Goal: Browse casually: Explore the website without a specific task or goal

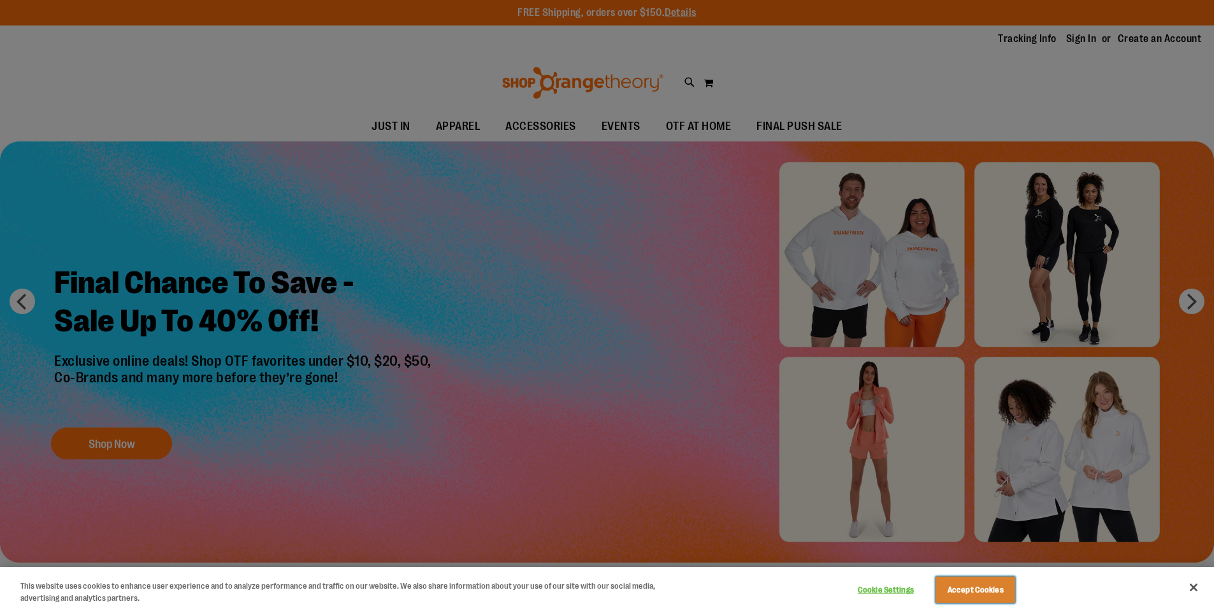
drag, startPoint x: 980, startPoint y: 586, endPoint x: 930, endPoint y: 531, distance: 74.4
click at [980, 586] on button "Accept Cookies" at bounding box center [975, 590] width 80 height 27
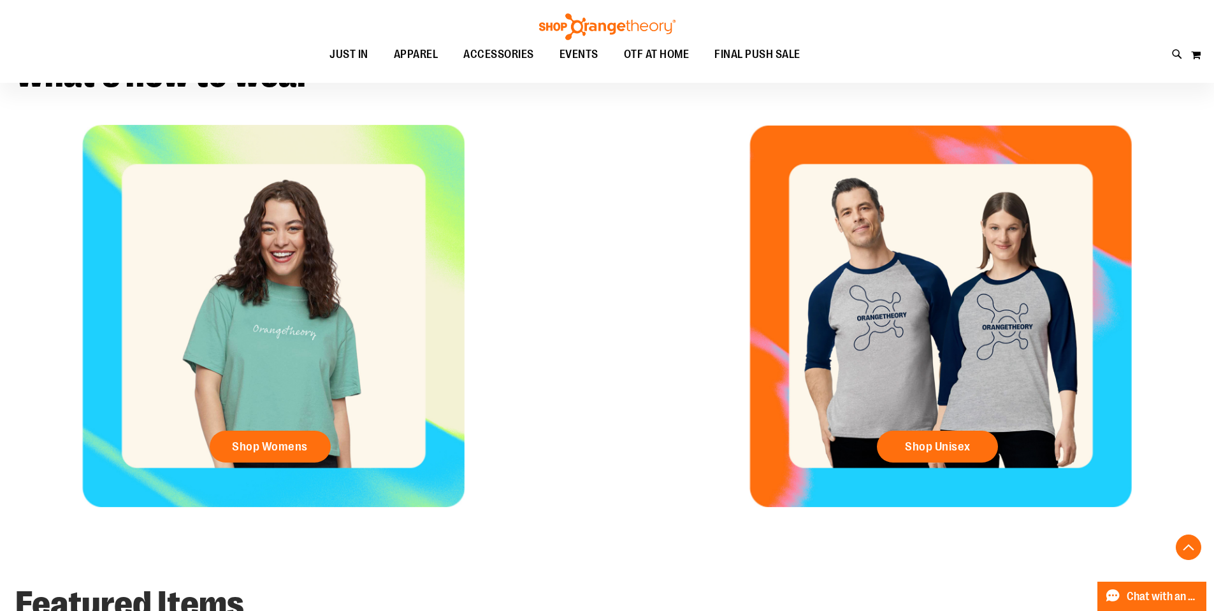
scroll to position [413, 0]
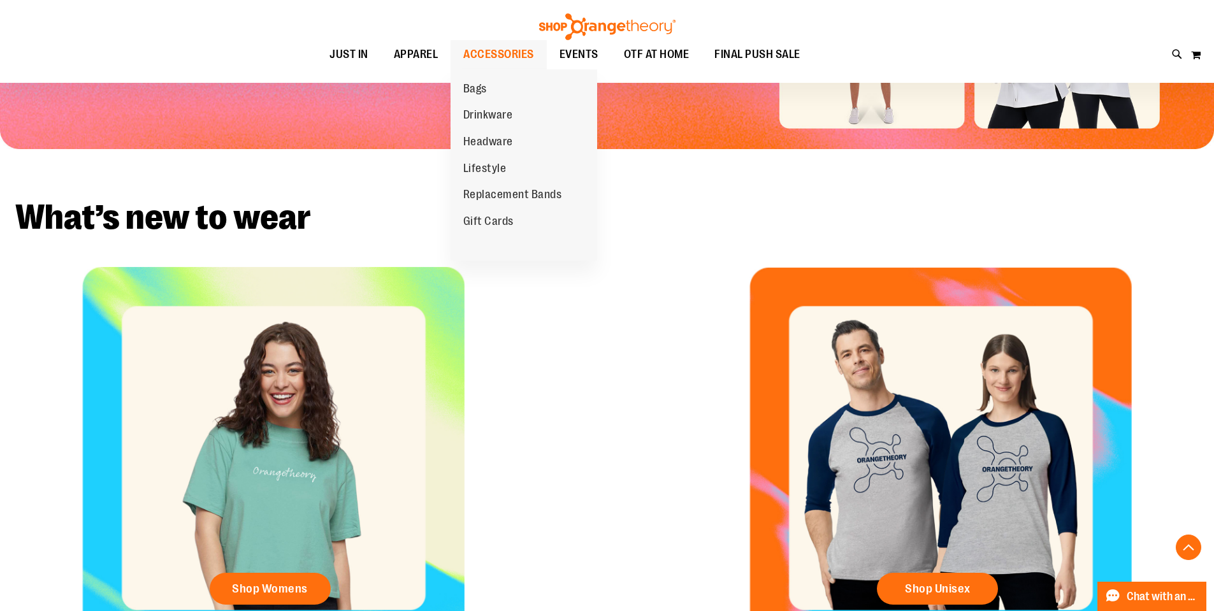
click at [479, 45] on span "ACCESSORIES" at bounding box center [498, 54] width 71 height 29
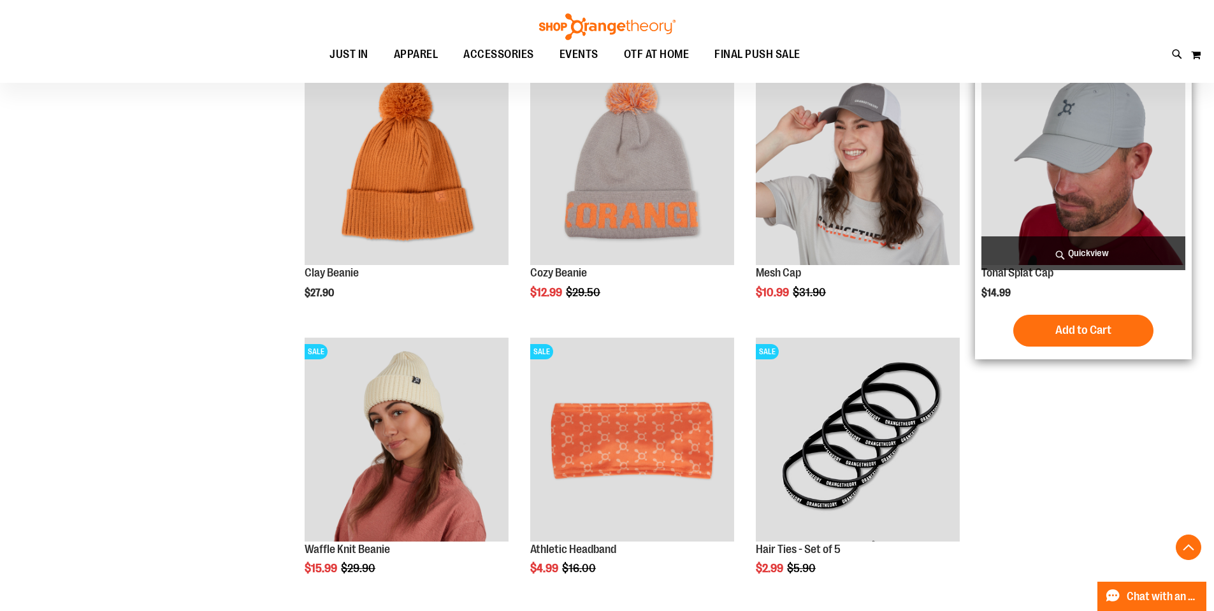
scroll to position [461, 0]
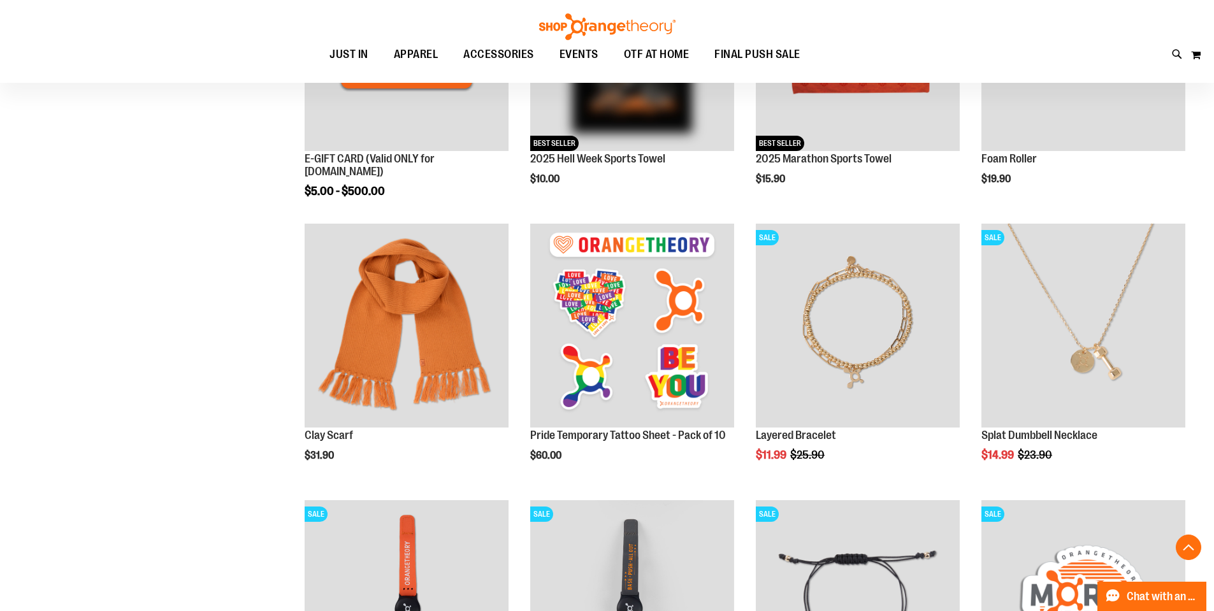
scroll to position [461, 0]
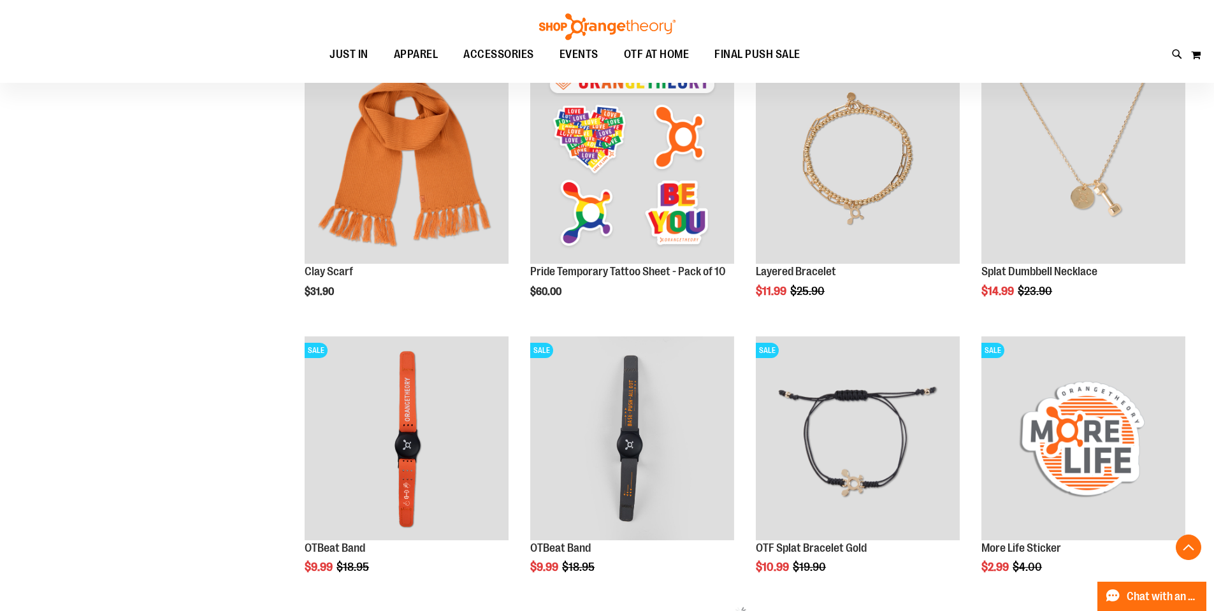
scroll to position [414, 0]
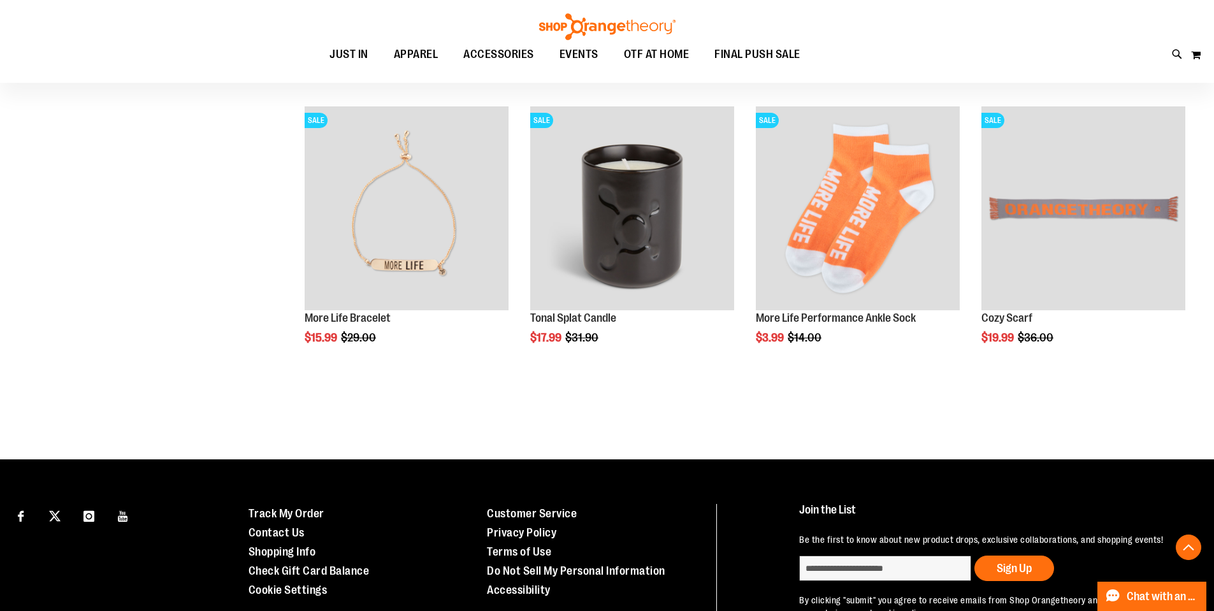
scroll to position [1274, 0]
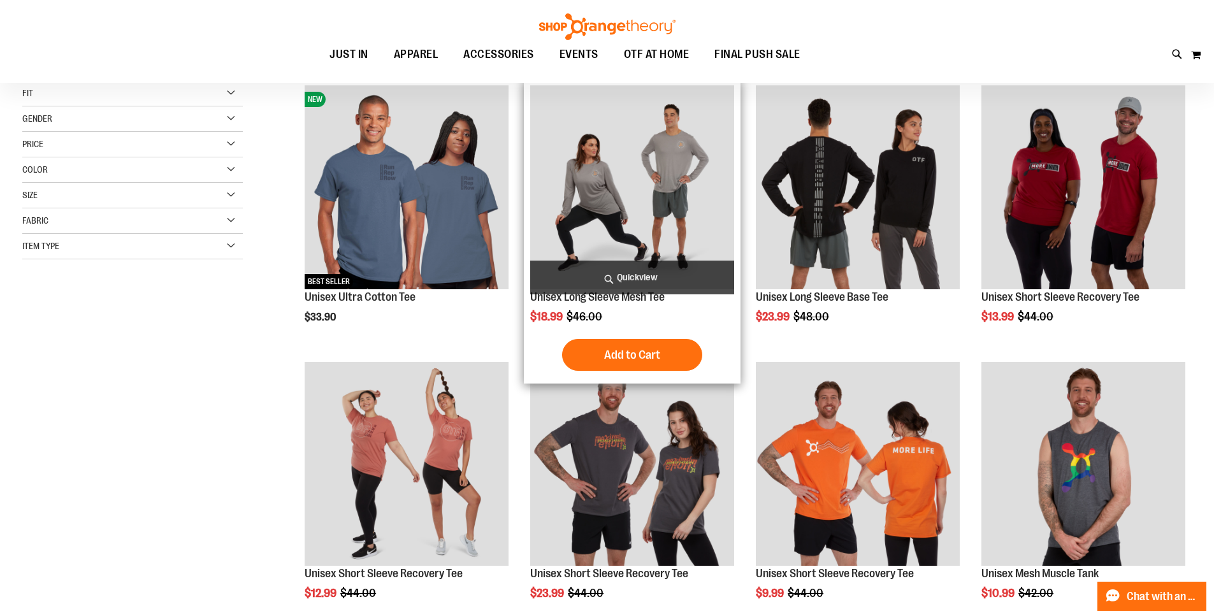
scroll to position [175, 0]
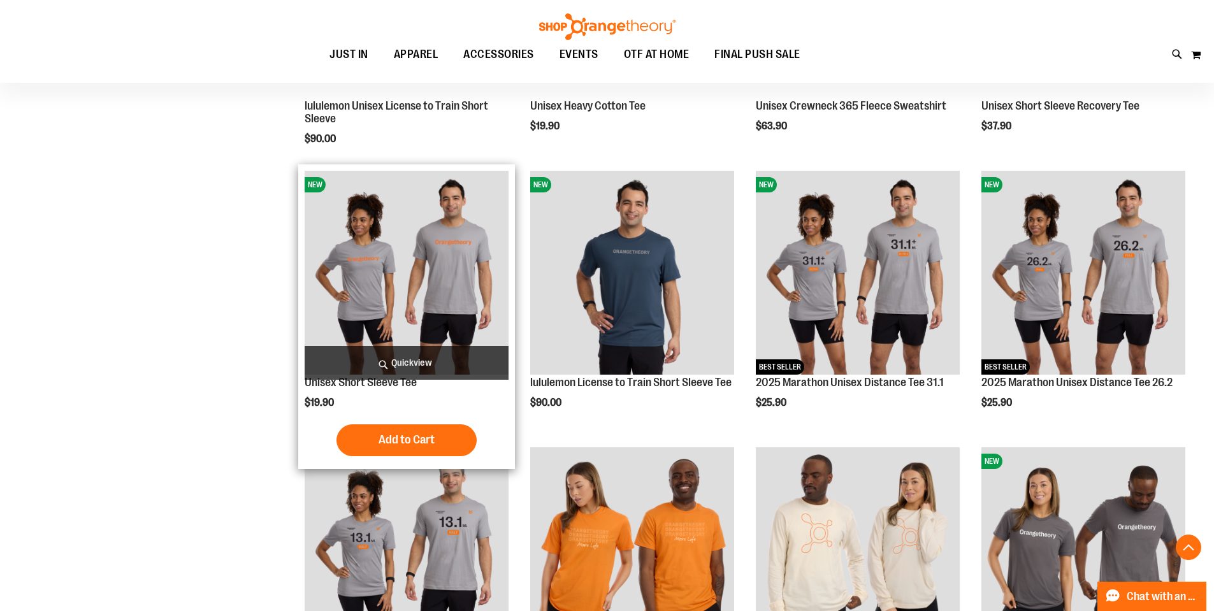
scroll to position [1226, 0]
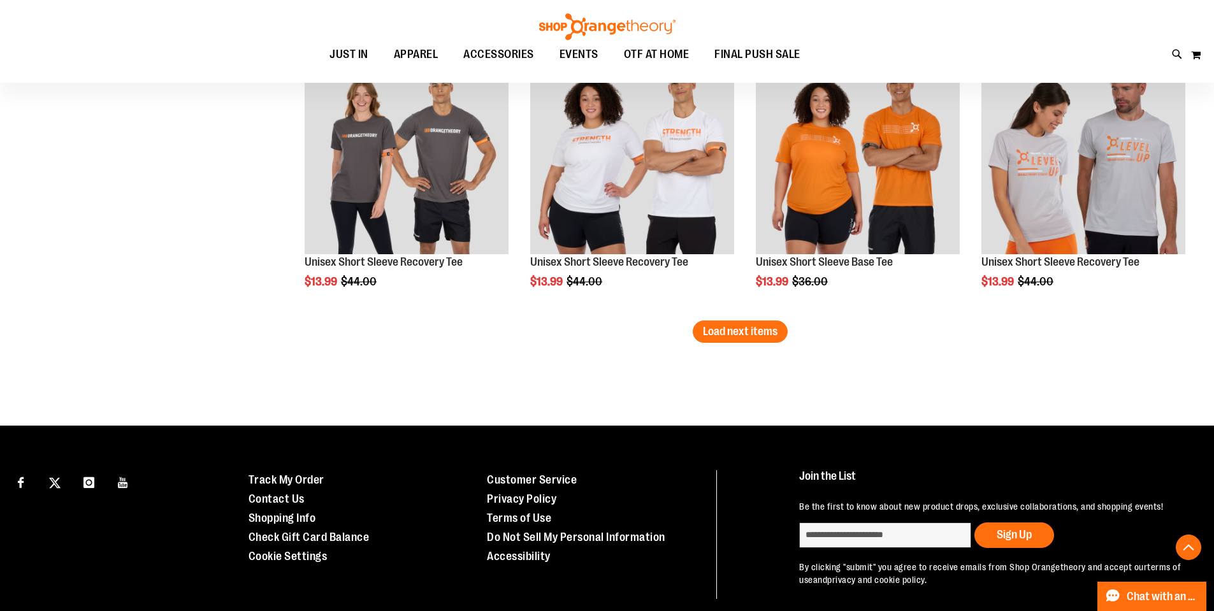
scroll to position [2437, 0]
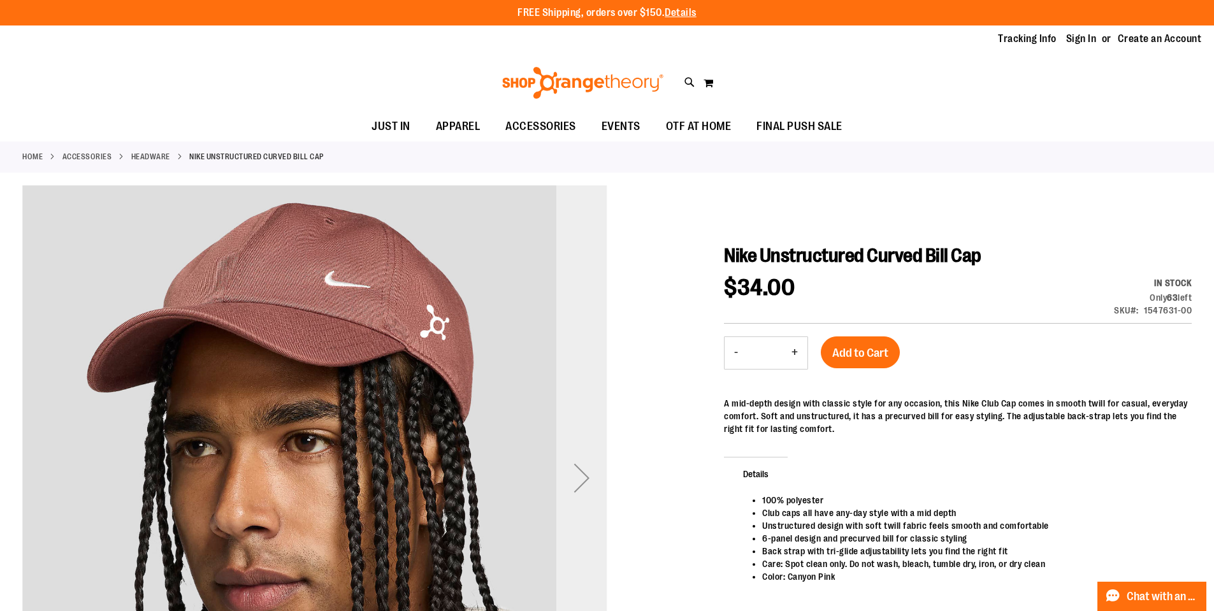
click at [582, 470] on div "Next" at bounding box center [581, 477] width 51 height 51
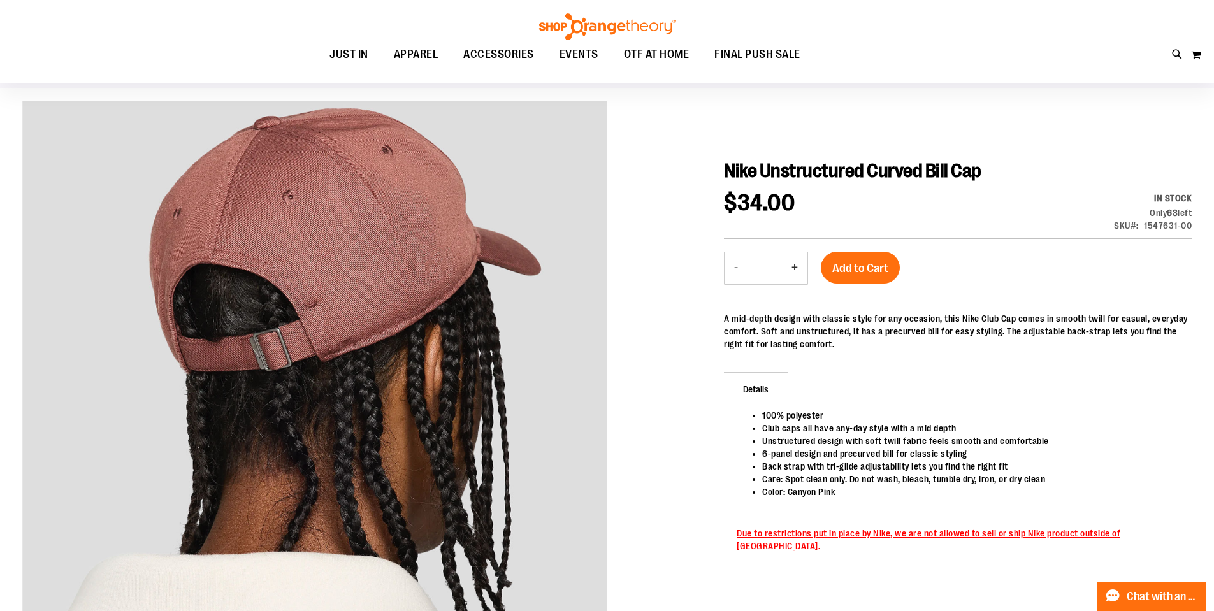
scroll to position [254, 0]
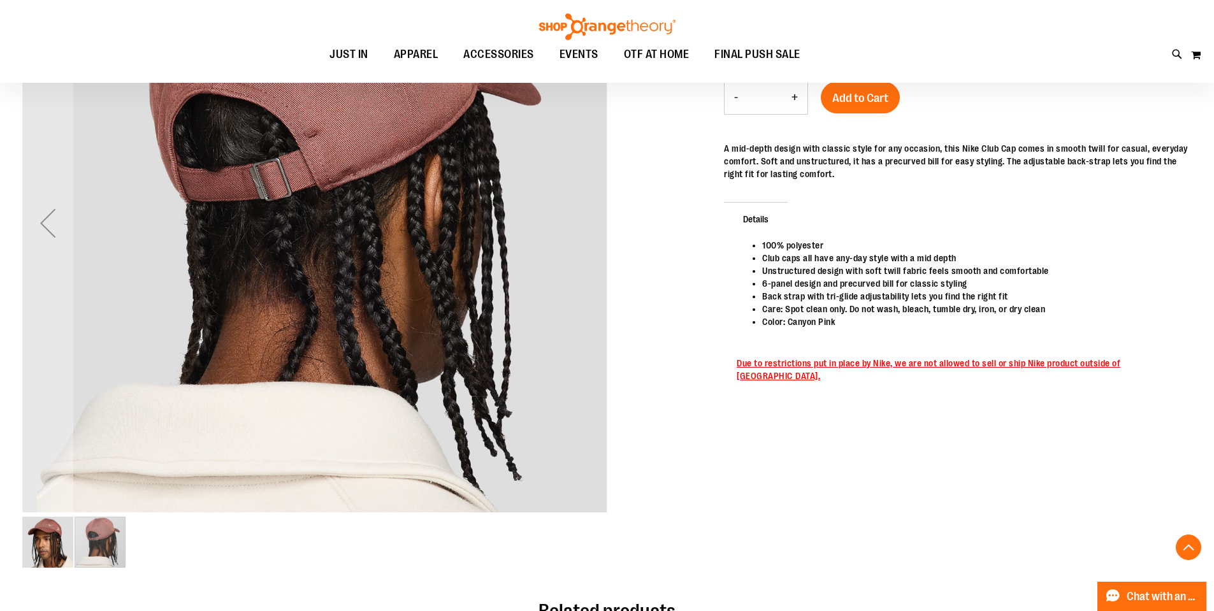
click at [39, 550] on img "image 1 of 2" at bounding box center [47, 542] width 51 height 51
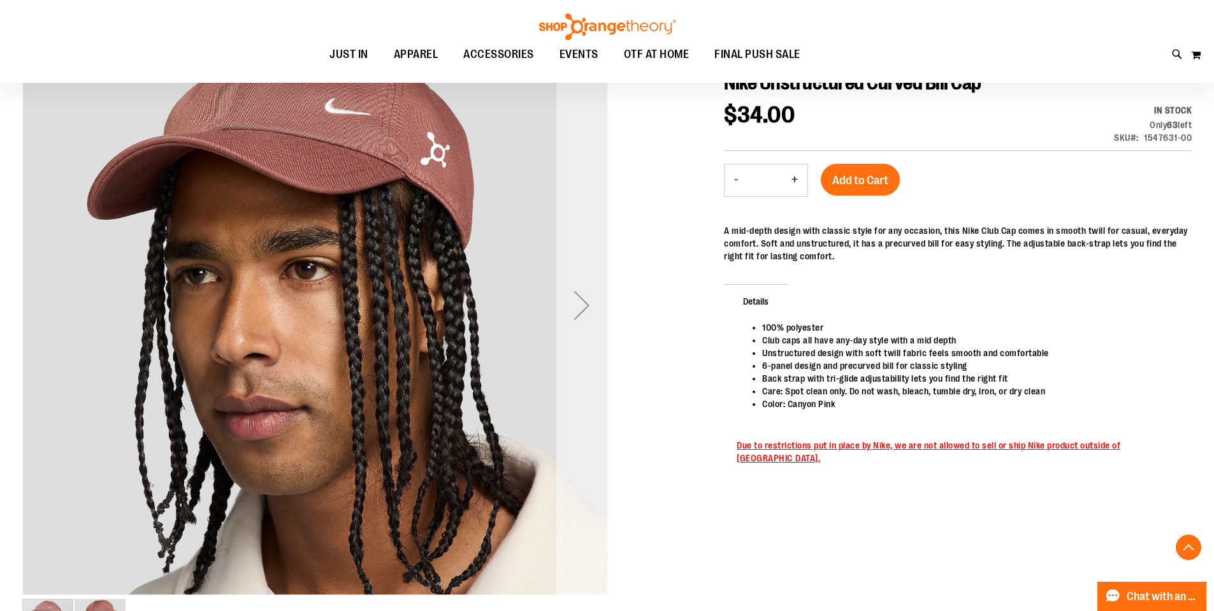
scroll to position [15, 0]
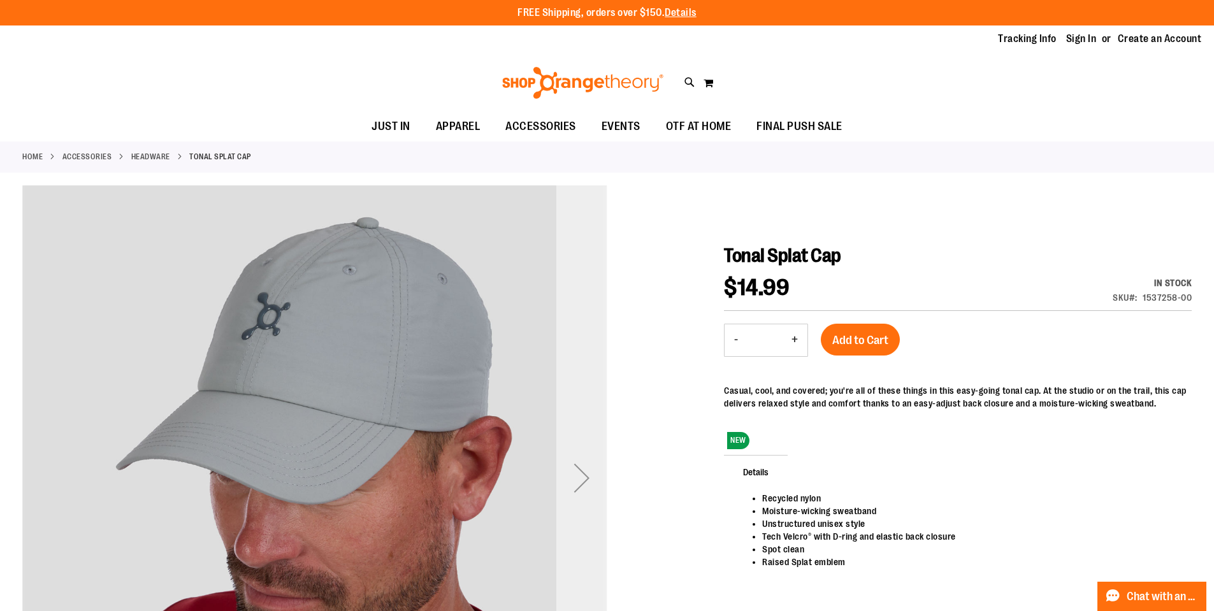
click at [580, 475] on div "Next" at bounding box center [581, 477] width 51 height 51
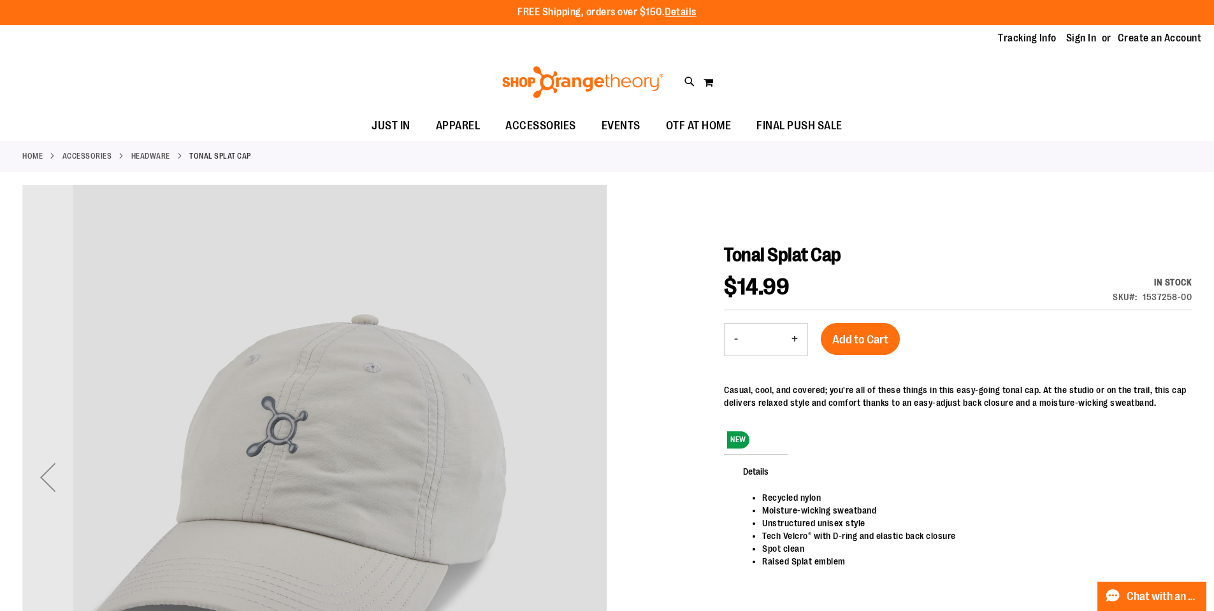
scroll to position [143, 0]
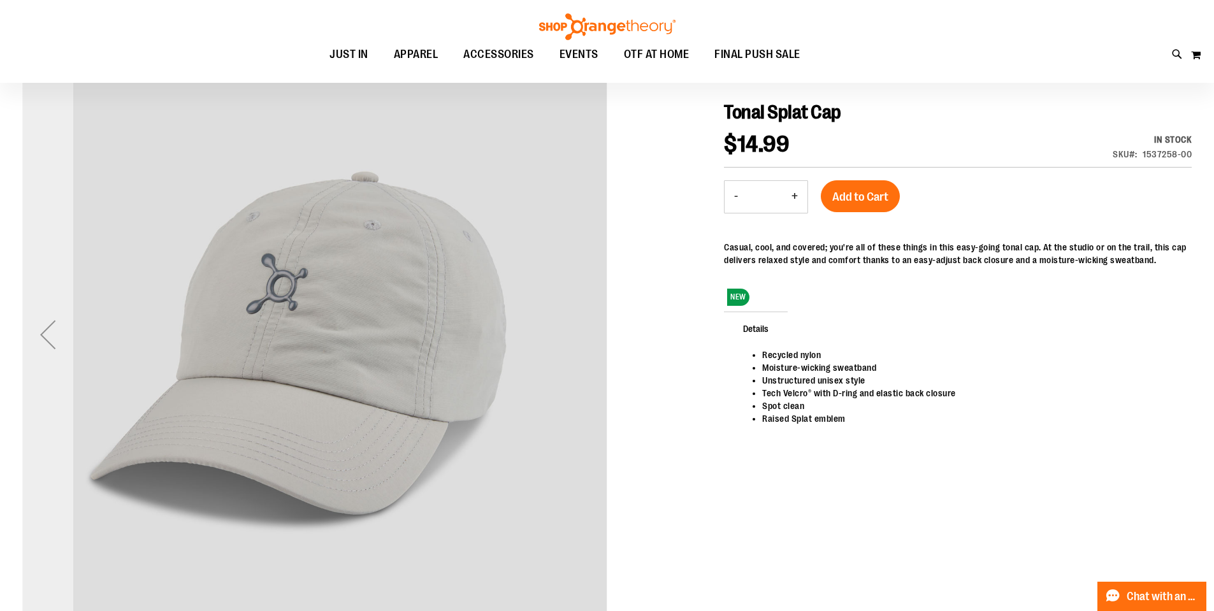
click at [61, 335] on div "Previous" at bounding box center [47, 334] width 51 height 51
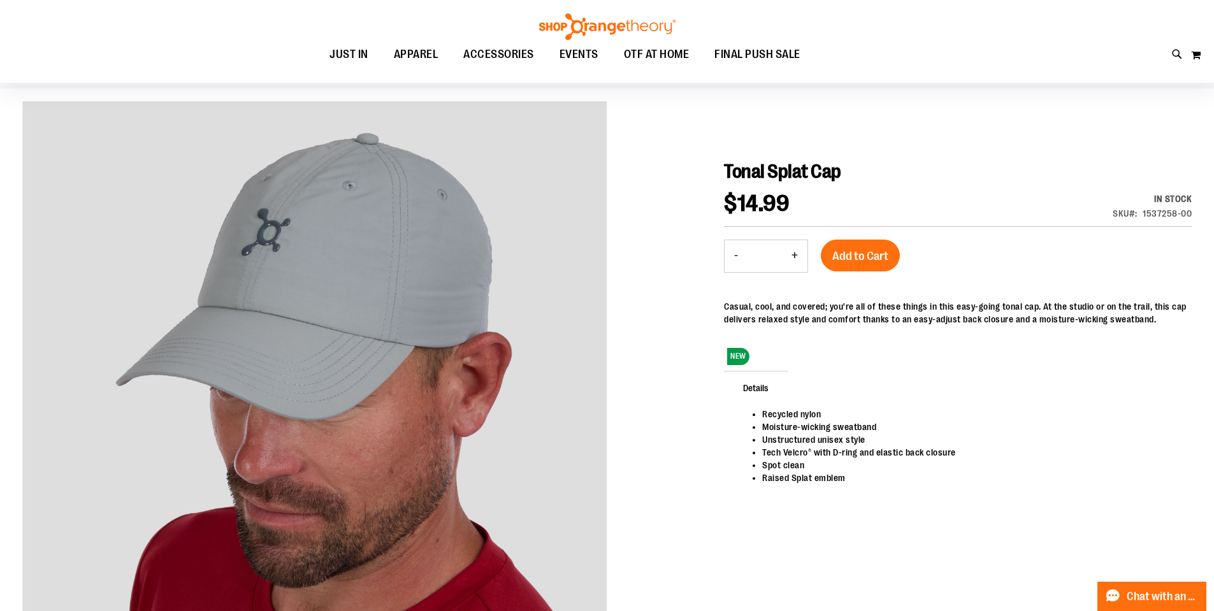
scroll to position [0, 0]
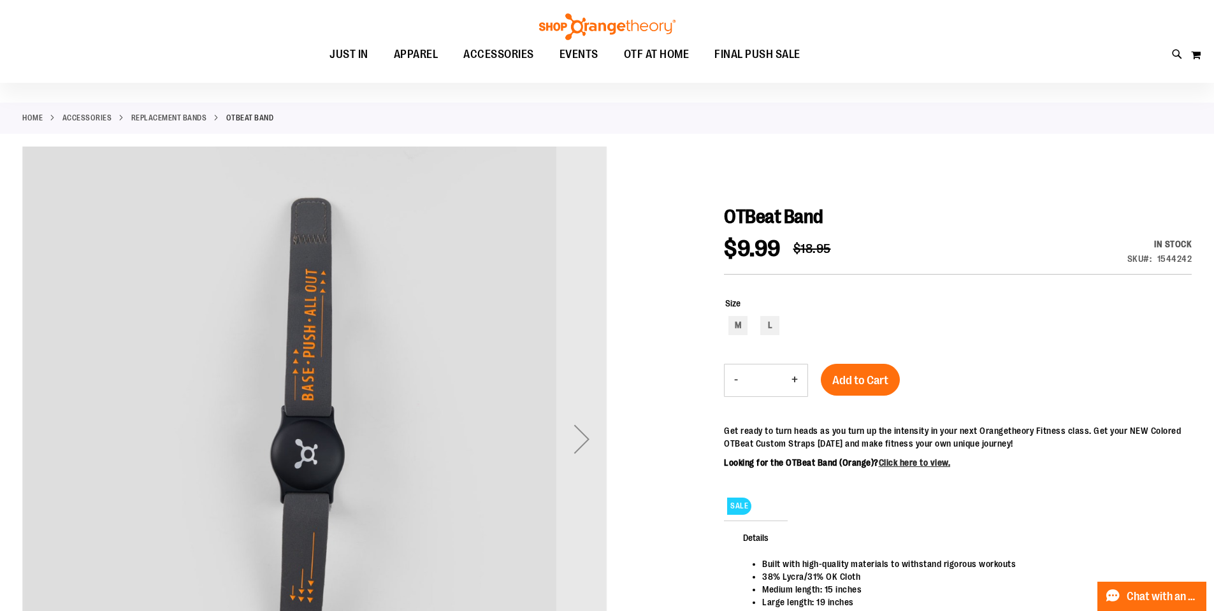
scroll to position [191, 0]
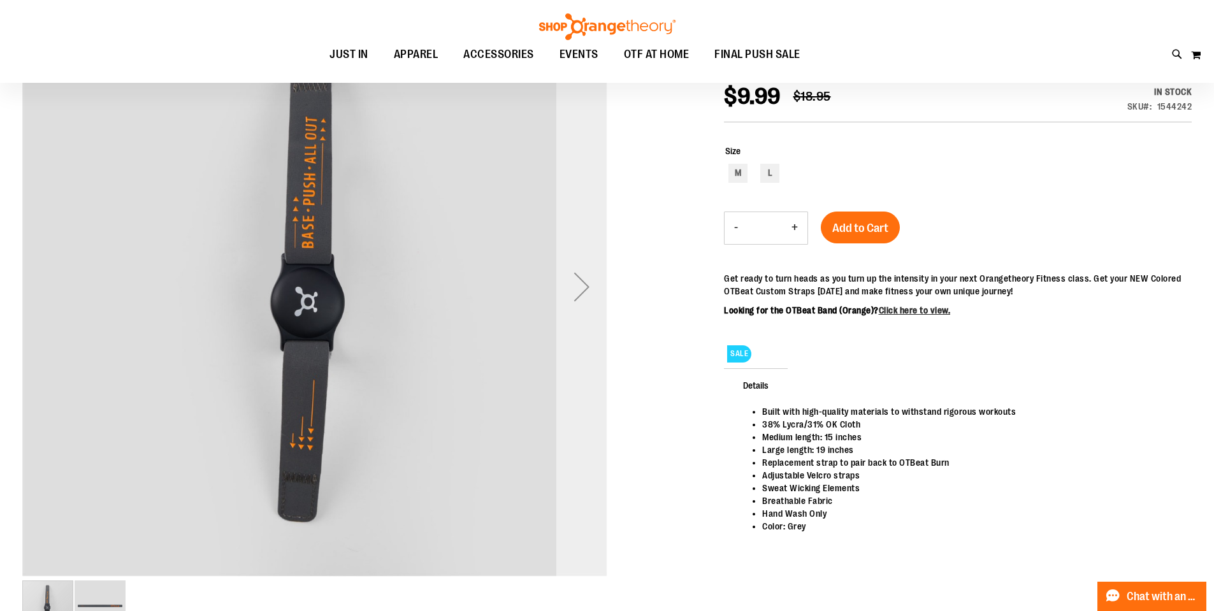
click at [596, 295] on div "Next" at bounding box center [581, 286] width 51 height 51
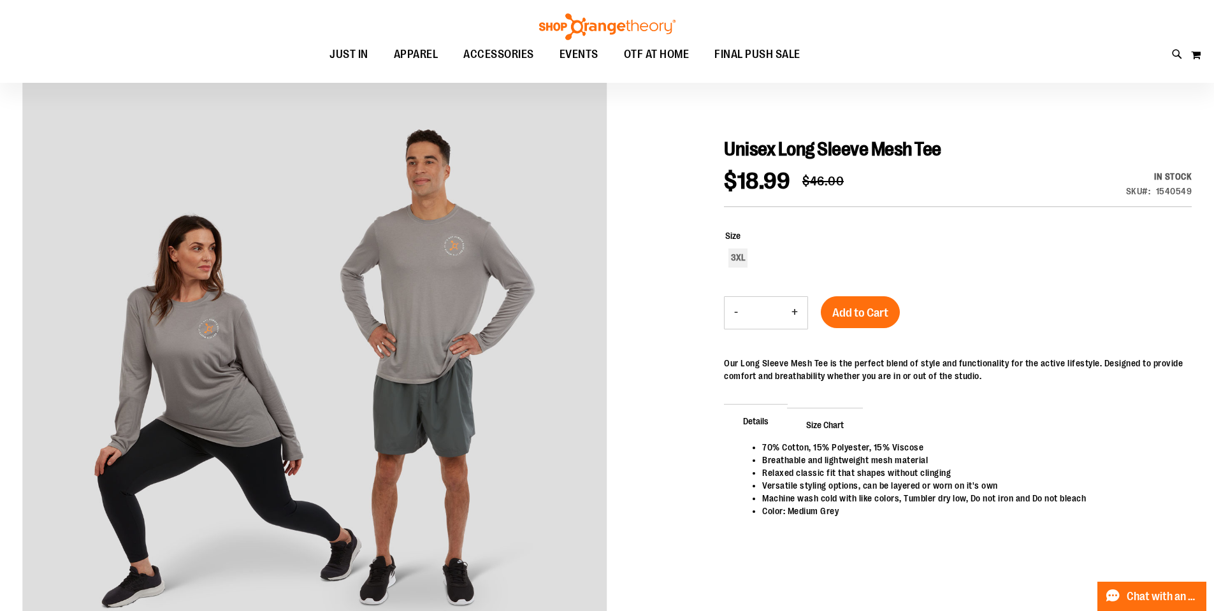
scroll to position [111, 0]
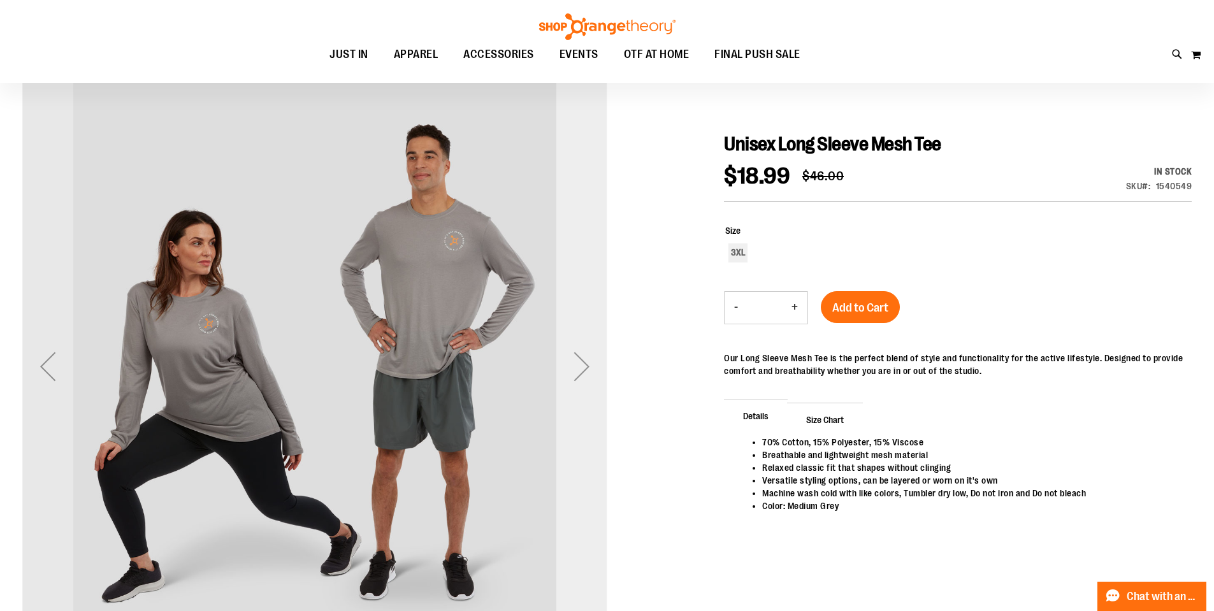
click at [583, 366] on div "Next" at bounding box center [581, 366] width 51 height 51
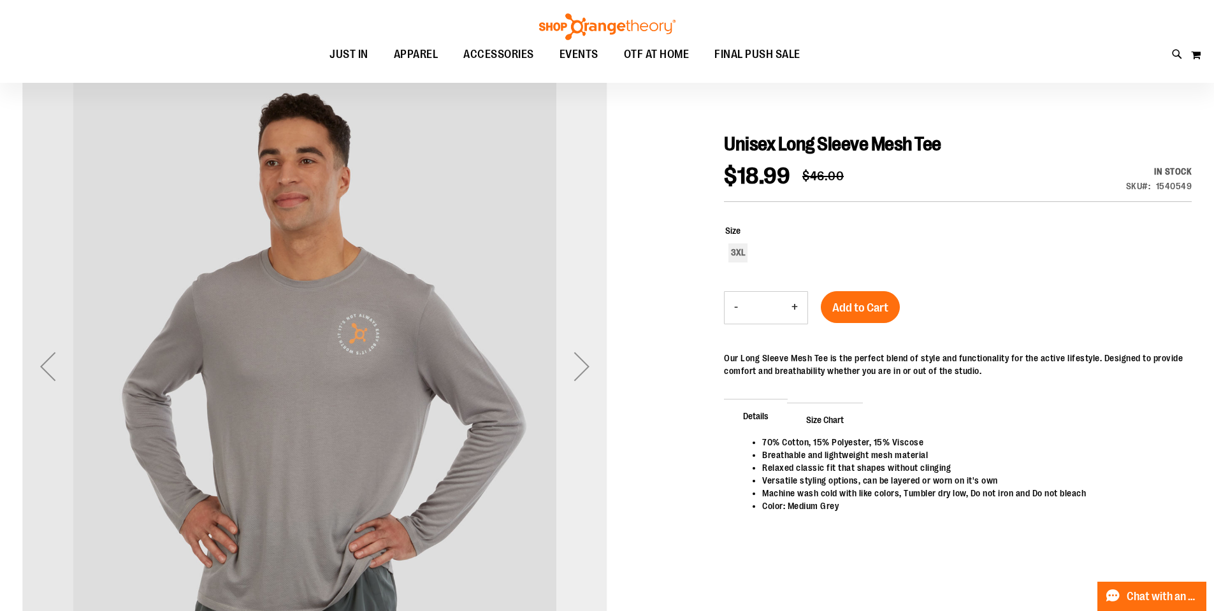
click at [583, 366] on div "Next" at bounding box center [581, 366] width 51 height 51
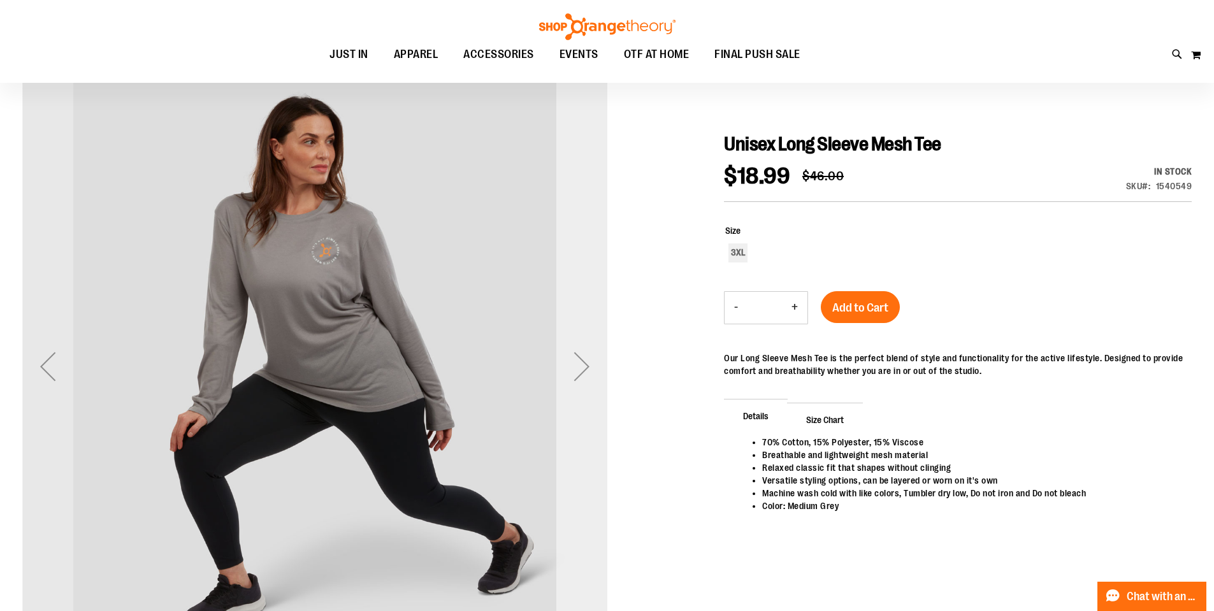
click at [583, 366] on div "Next" at bounding box center [581, 366] width 51 height 51
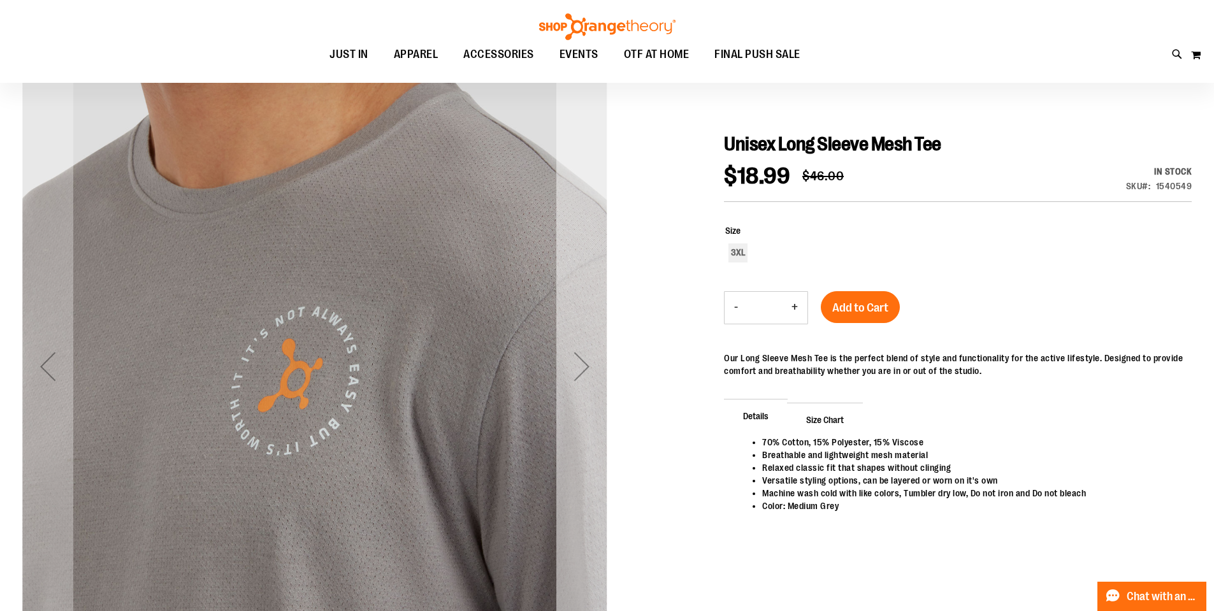
click at [583, 366] on div "Next" at bounding box center [581, 366] width 51 height 51
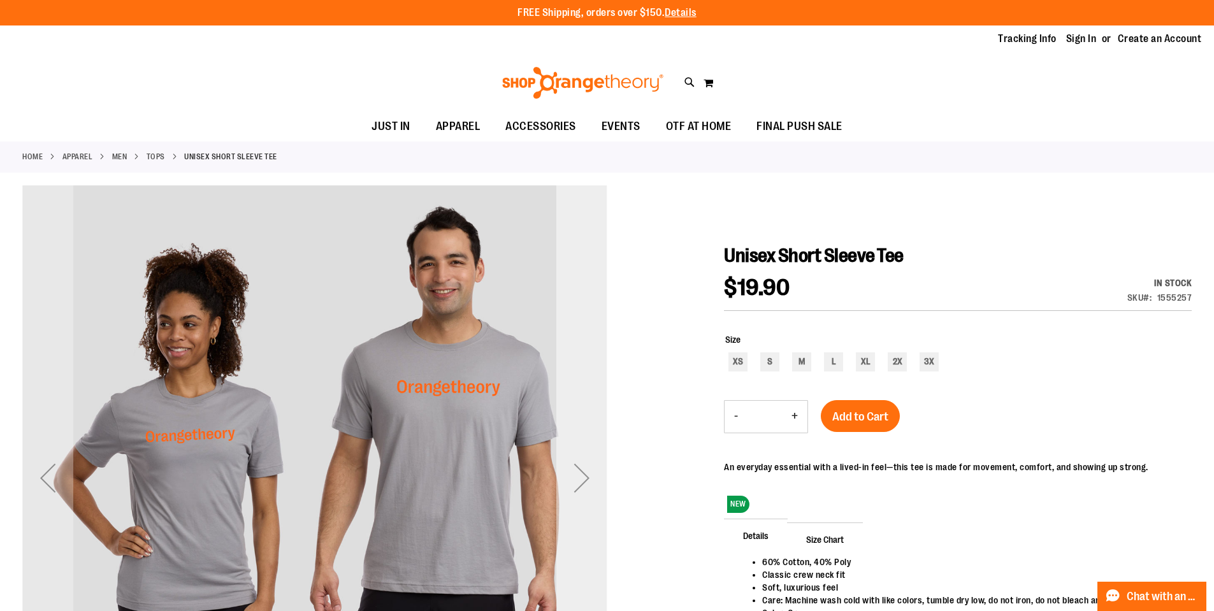
click at [586, 370] on div "Next" at bounding box center [581, 477] width 51 height 585
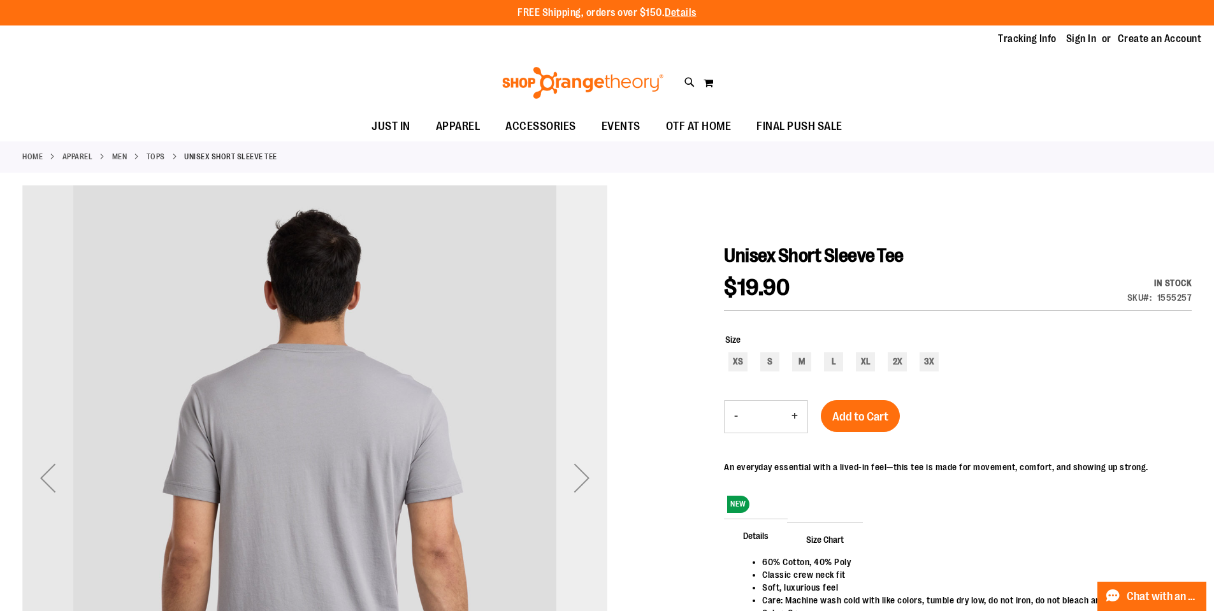
click at [586, 370] on div "Next" at bounding box center [581, 477] width 51 height 585
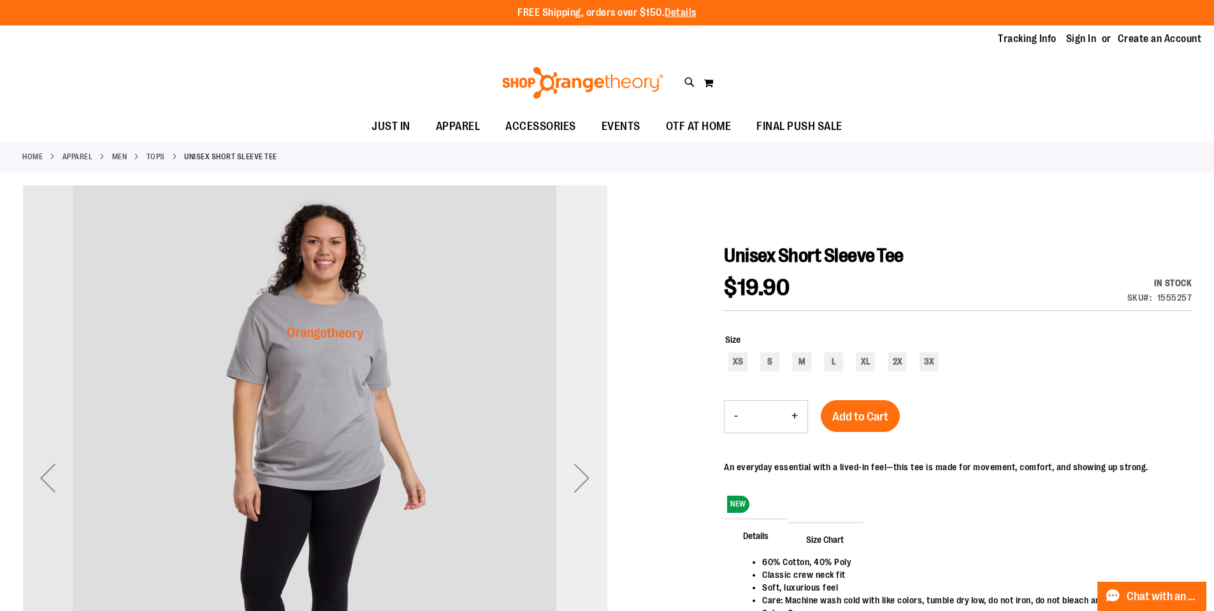
click at [586, 370] on div "Next" at bounding box center [581, 477] width 51 height 585
